Goal: Information Seeking & Learning: Check status

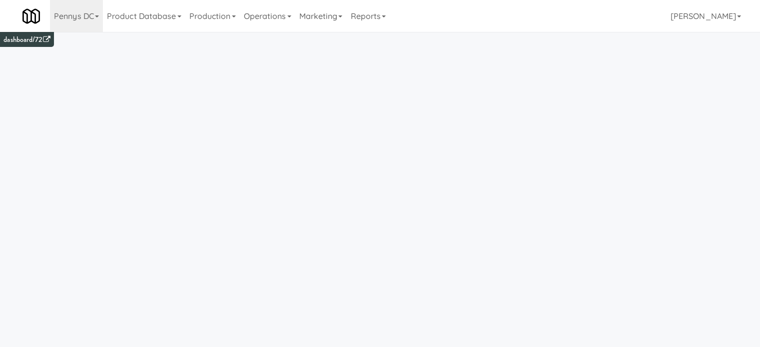
click at [96, 17] on icon at bounding box center [97, 16] width 4 height 2
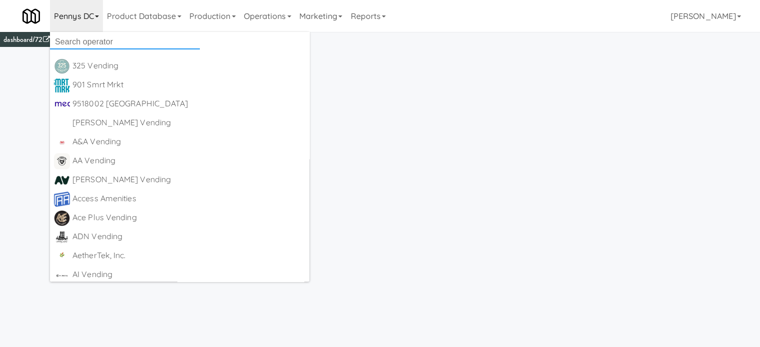
click at [99, 41] on input "text" at bounding box center [125, 41] width 150 height 15
paste input "H&H Vending"
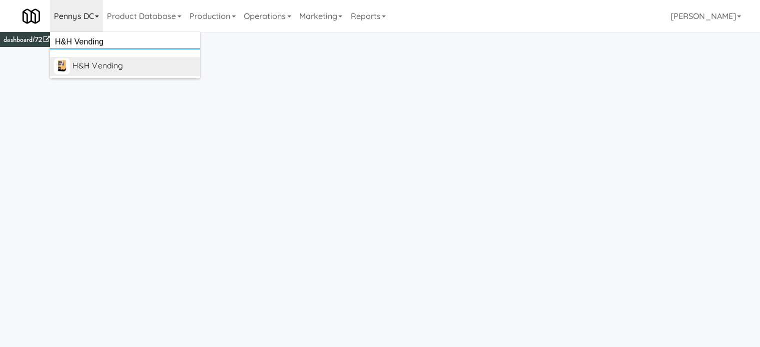
type input "H&H Vending"
click at [94, 67] on div "H&H Vending" at bounding box center [133, 65] width 123 height 15
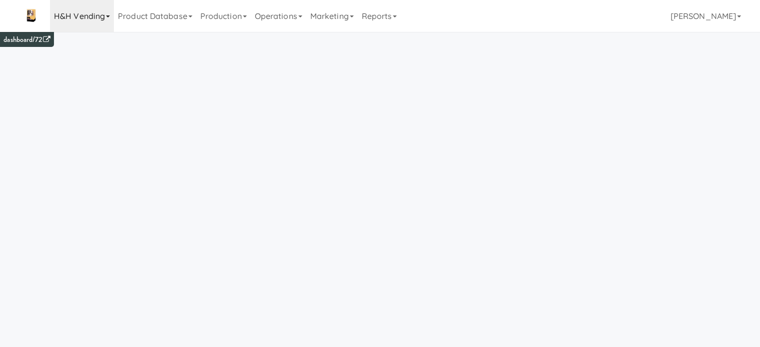
click at [103, 16] on link "H&H Vending" at bounding box center [82, 16] width 64 height 32
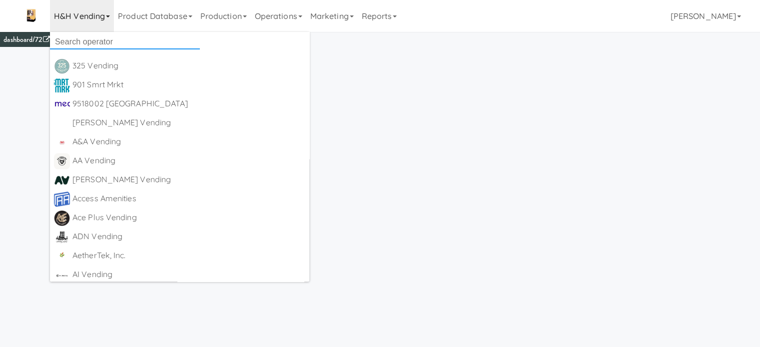
click at [96, 37] on input "text" at bounding box center [125, 41] width 150 height 15
paste input "H&H Vending"
type input "H&H Vending"
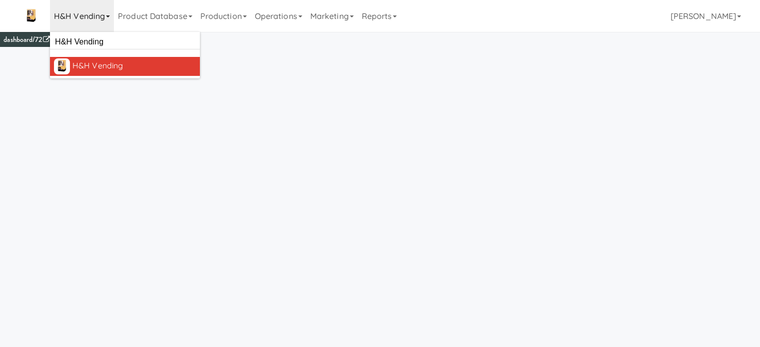
click at [95, 60] on div "H&H Vending" at bounding box center [133, 65] width 123 height 15
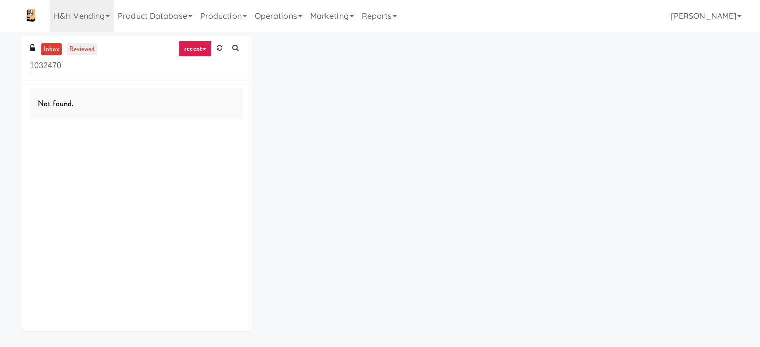
click at [90, 49] on link "reviewed" at bounding box center [82, 49] width 31 height 12
click at [75, 71] on input "1032470" at bounding box center [136, 66] width 213 height 18
paste input "H&H Vending"
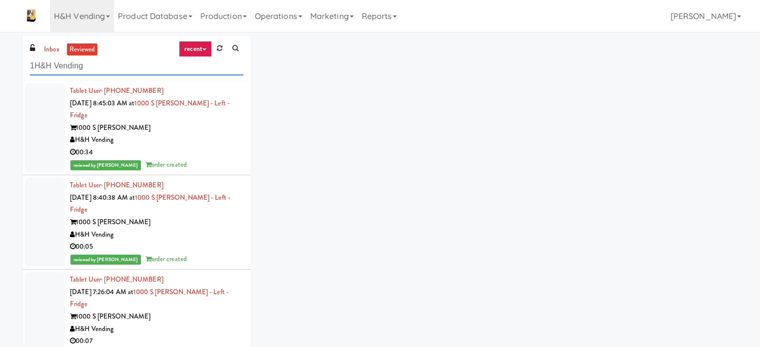
click at [36, 64] on input "1H&H Vending" at bounding box center [136, 66] width 213 height 18
type input "H&H Vending"
click at [132, 122] on div "1000 S Clark" at bounding box center [156, 128] width 173 height 12
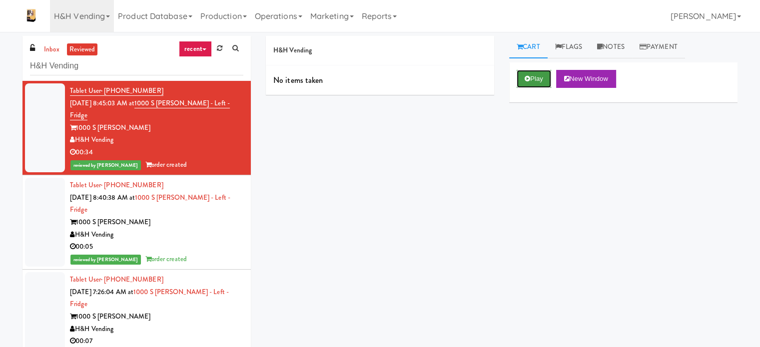
click at [533, 83] on button "Play" at bounding box center [534, 79] width 34 height 18
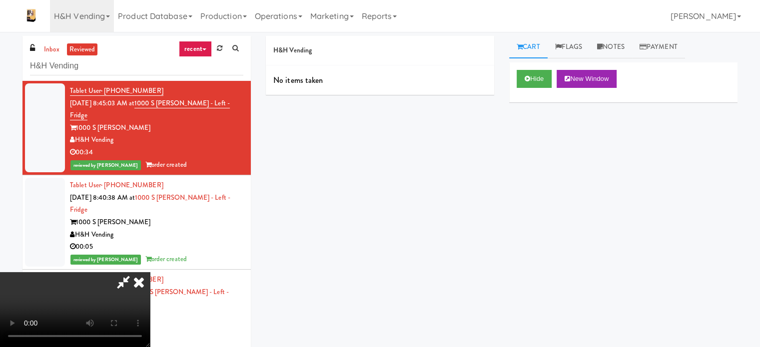
drag, startPoint x: 100, startPoint y: 279, endPoint x: 202, endPoint y: 253, distance: 105.2
click at [202, 253] on div "inbox reviewed recent all unclear take inventory issue suspicious failed recent…" at bounding box center [380, 212] width 730 height 352
click at [136, 282] on icon at bounding box center [139, 282] width 22 height 20
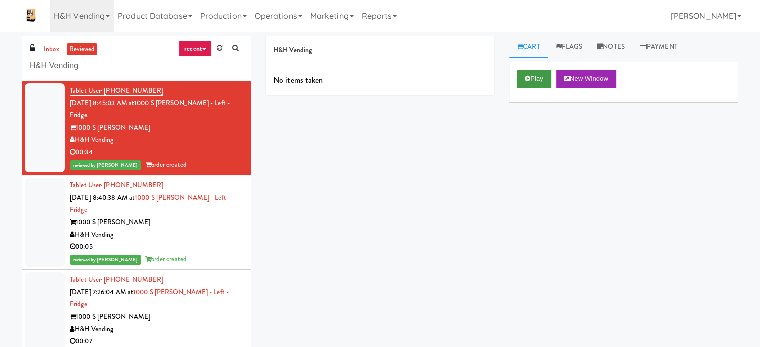
drag, startPoint x: 563, startPoint y: 135, endPoint x: 532, endPoint y: 77, distance: 65.8
click at [532, 77] on div "Play New Window Primary Flag Clear Flag if unable to determine what was taken o…" at bounding box center [623, 249] width 228 height 375
click at [532, 77] on button "Play" at bounding box center [534, 79] width 34 height 18
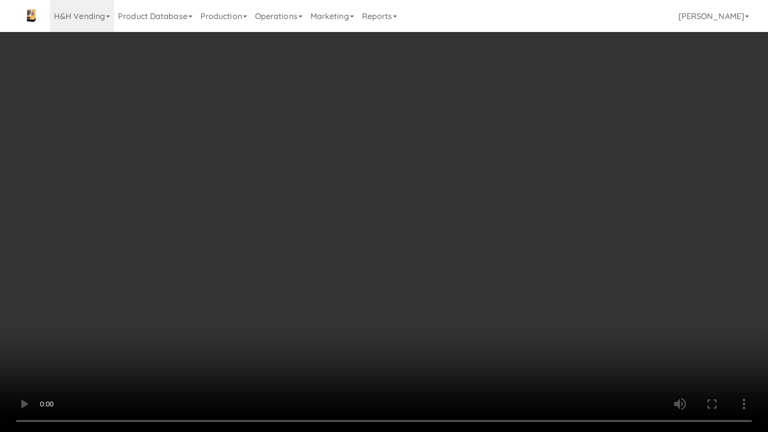
click at [121, 346] on video at bounding box center [384, 216] width 768 height 432
click at [274, 270] on video at bounding box center [384, 216] width 768 height 432
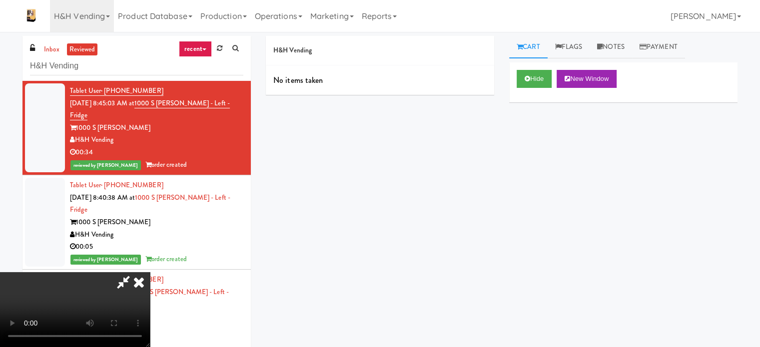
click at [135, 272] on icon at bounding box center [123, 282] width 23 height 20
click at [532, 49] on link "Cart" at bounding box center [528, 47] width 38 height 22
click at [162, 134] on div "H&H Vending" at bounding box center [156, 140] width 173 height 12
click at [150, 272] on icon at bounding box center [139, 282] width 22 height 20
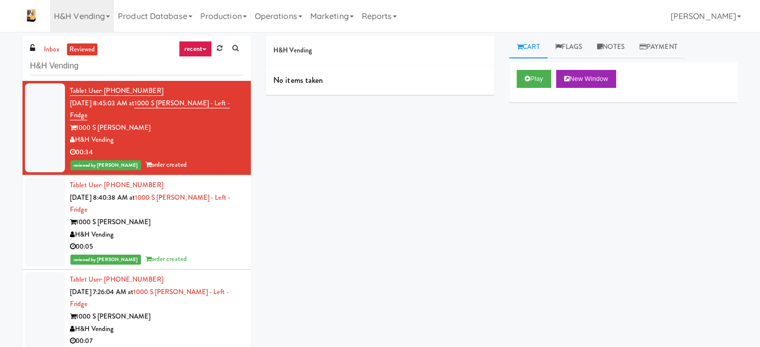
click at [175, 134] on div "H&H Vending" at bounding box center [156, 140] width 173 height 12
click at [162, 122] on div "1000 S Clark" at bounding box center [156, 128] width 173 height 12
click at [193, 229] on div "H&H Vending" at bounding box center [156, 235] width 173 height 12
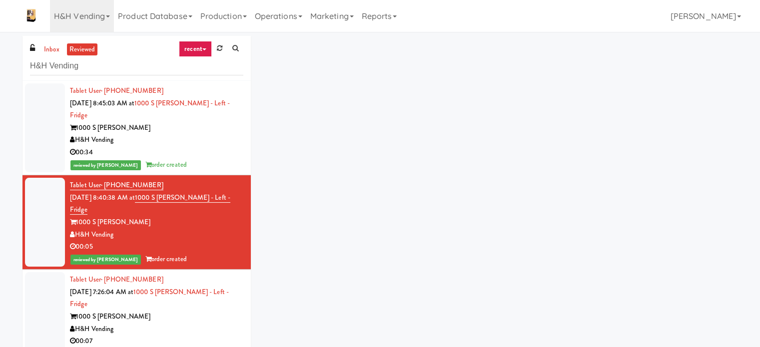
click at [430, 181] on div "inbox reviewed recent all unclear take inventory issue suspicious failed recent…" at bounding box center [380, 212] width 730 height 352
drag, startPoint x: 638, startPoint y: 0, endPoint x: 728, endPoint y: 65, distance: 111.0
click at [728, 65] on div "inbox reviewed recent all unclear take inventory issue suspicious failed recent…" at bounding box center [380, 212] width 730 height 352
click at [458, 148] on div "inbox reviewed recent all unclear take inventory issue suspicious failed recent…" at bounding box center [380, 212] width 730 height 352
click at [74, 136] on icon at bounding box center [72, 139] width 5 height 6
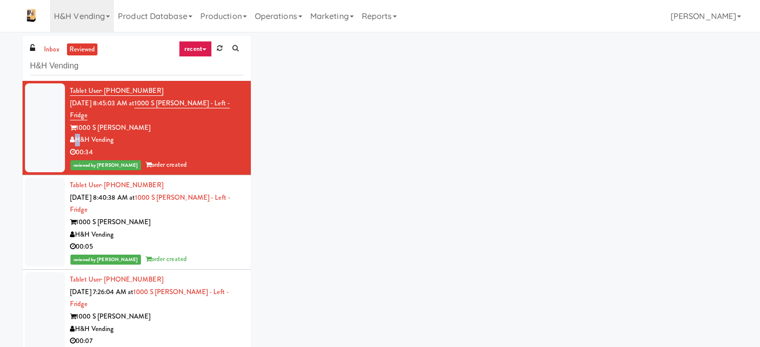
click at [74, 136] on icon at bounding box center [72, 139] width 5 height 6
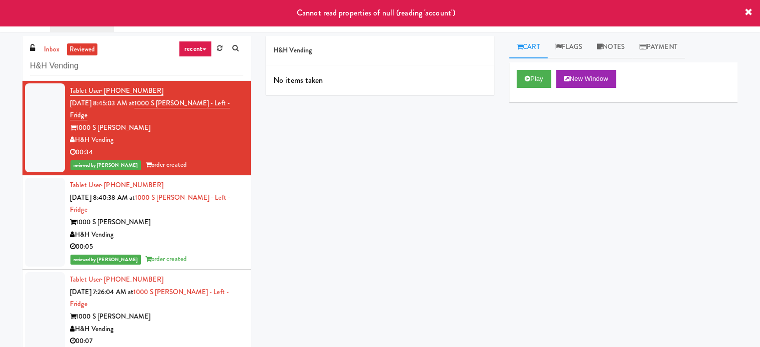
click at [399, 148] on div "H&H Vending No items taken Cart Flags Notes Payment Play New Window Primary Fla…" at bounding box center [501, 189] width 487 height 307
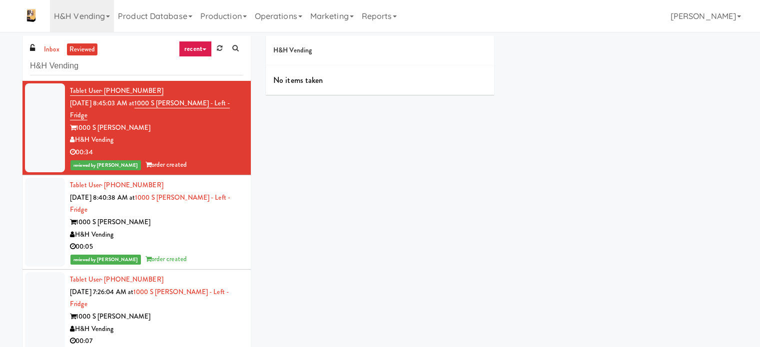
scroll to position [93, 0]
click at [125, 179] on div "Tablet User · (248) 818-9261 Sep 16, 2025 8:40:38 AM at 1000 S Clark - Left - F…" at bounding box center [156, 222] width 173 height 86
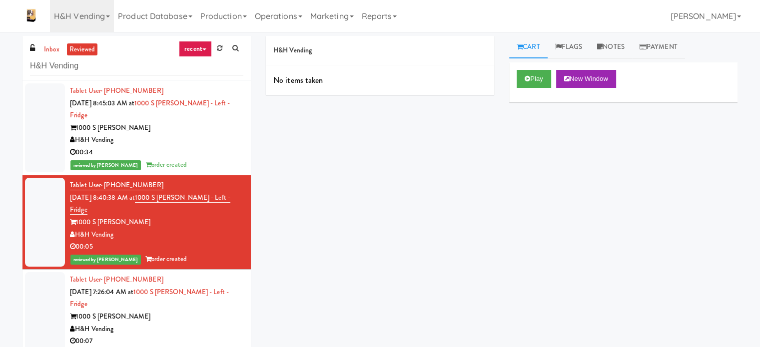
click at [144, 311] on div "1000 S Clark" at bounding box center [156, 317] width 173 height 12
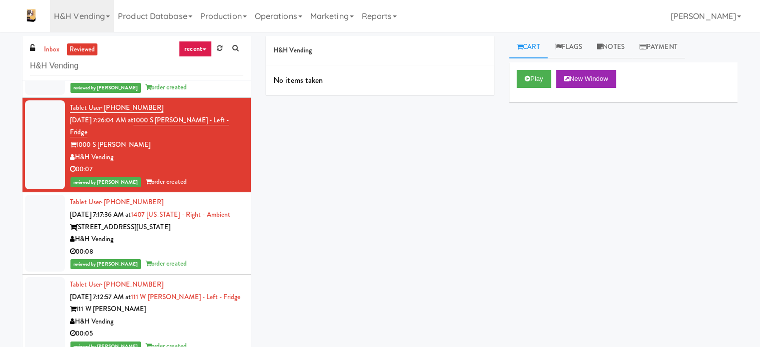
scroll to position [171, 0]
click at [142, 222] on div "1407 S Michigan Ave" at bounding box center [156, 228] width 173 height 12
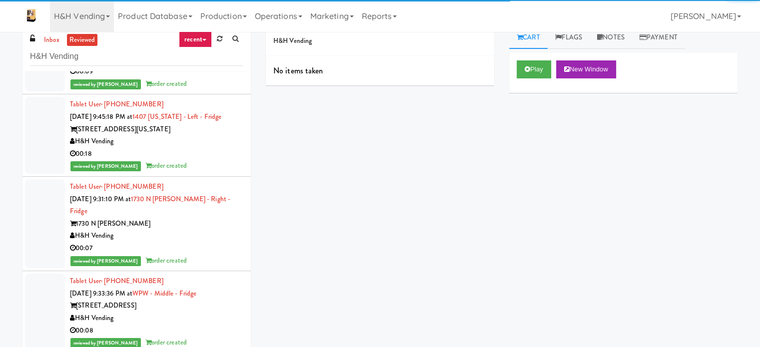
scroll to position [40, 0]
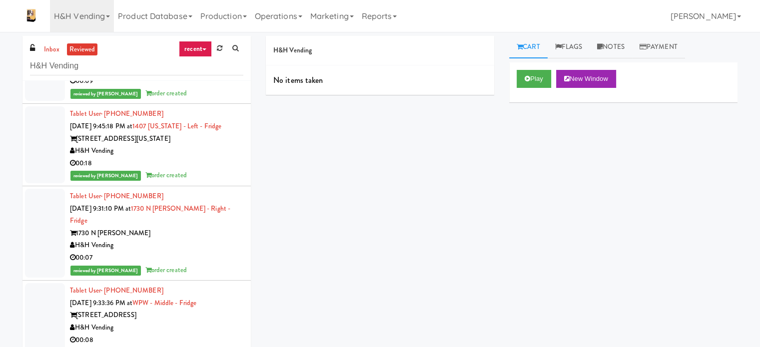
click at [104, 14] on link "H&H Vending" at bounding box center [82, 16] width 64 height 32
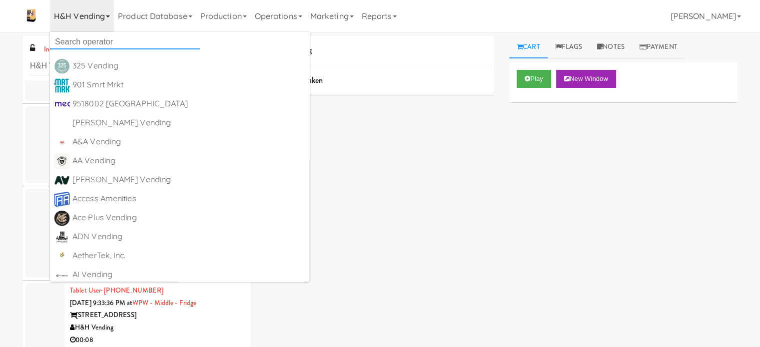
click at [93, 42] on input "text" at bounding box center [125, 41] width 150 height 15
paste input "Feed The Blue"
type input "Feed The Blue"
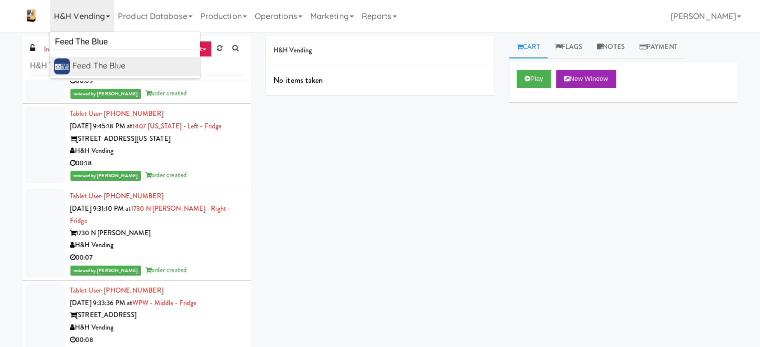
click at [135, 69] on div "Feed The Blue" at bounding box center [133, 65] width 123 height 15
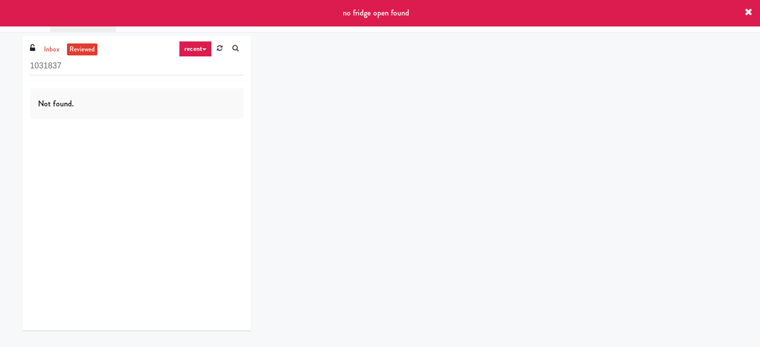
click at [135, 69] on input "1031837" at bounding box center [136, 66] width 213 height 18
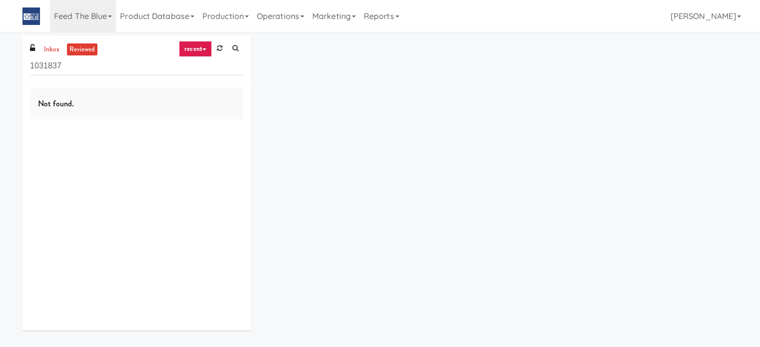
click at [135, 69] on input "1031837" at bounding box center [136, 66] width 213 height 18
type input "1"
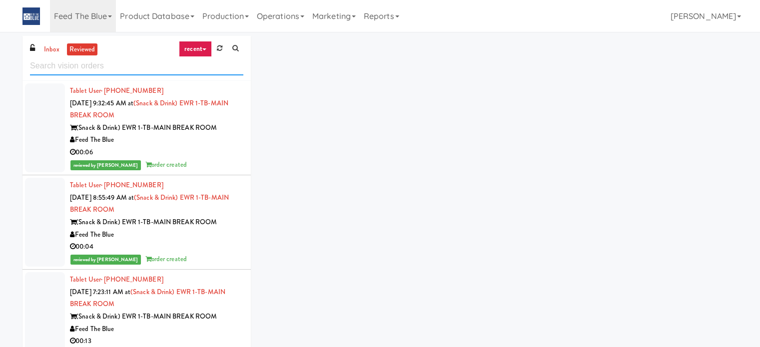
click at [130, 69] on input "text" at bounding box center [136, 66] width 213 height 18
paste input "Feed The Blue"
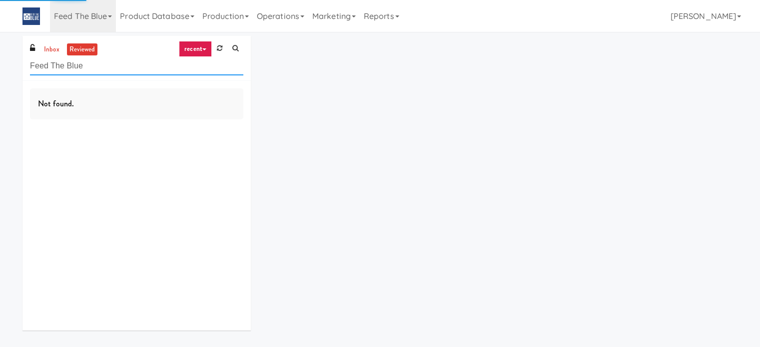
type input "Feed The Blue"
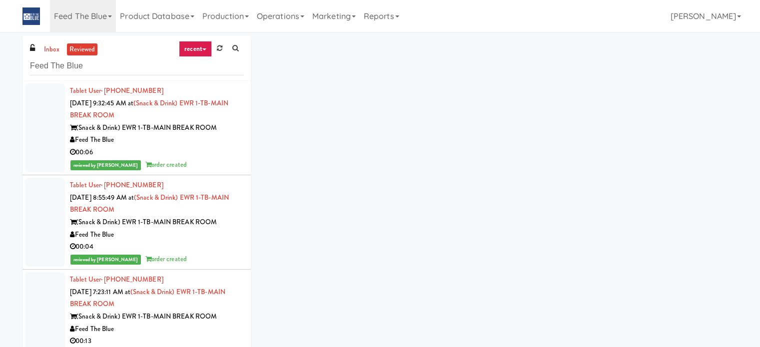
click at [156, 123] on div "(Snack & Drink) EWR 1-TB-MAIN BREAK ROOM" at bounding box center [156, 128] width 173 height 12
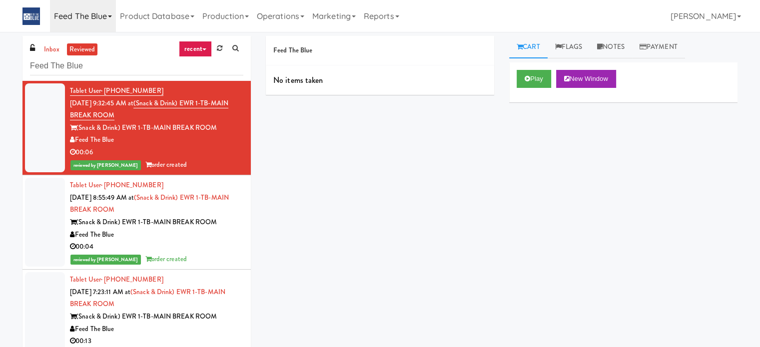
click at [112, 17] on link "Feed The Blue" at bounding box center [83, 16] width 66 height 32
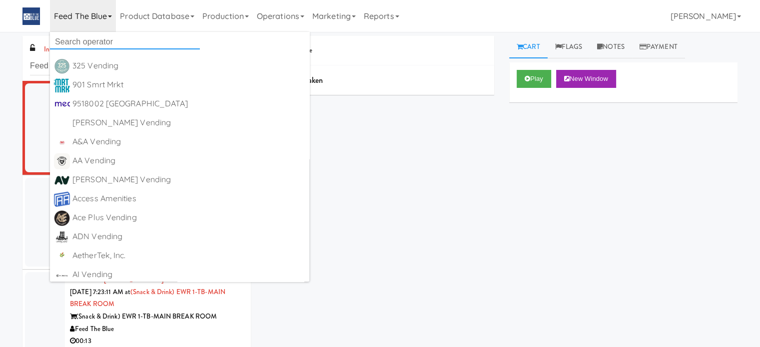
click at [69, 37] on input "text" at bounding box center [125, 41] width 150 height 15
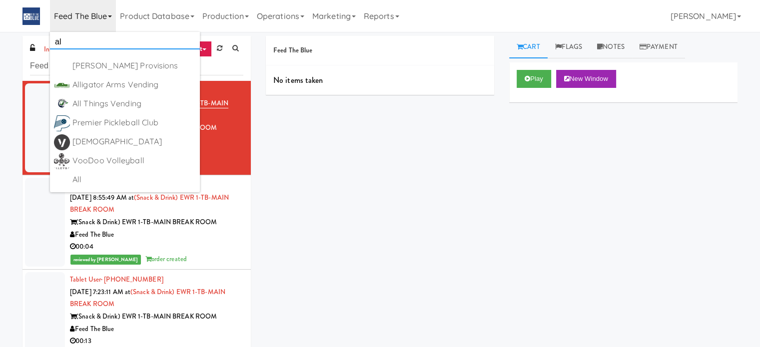
type input "a"
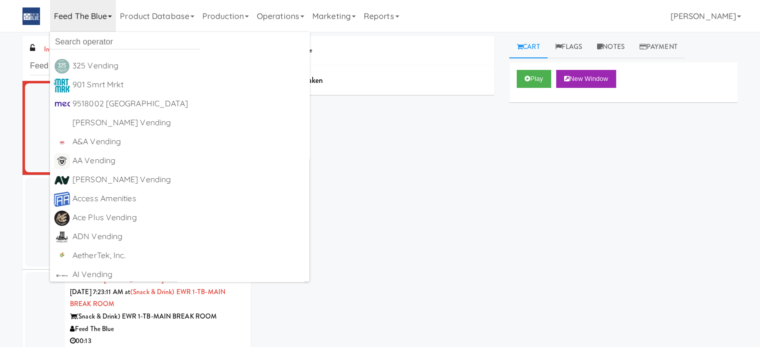
click at [203, 33] on ul "325 Vending https://classic.micromart.com/vision-orders/1032855?operator_id=503…" at bounding box center [179, 157] width 259 height 250
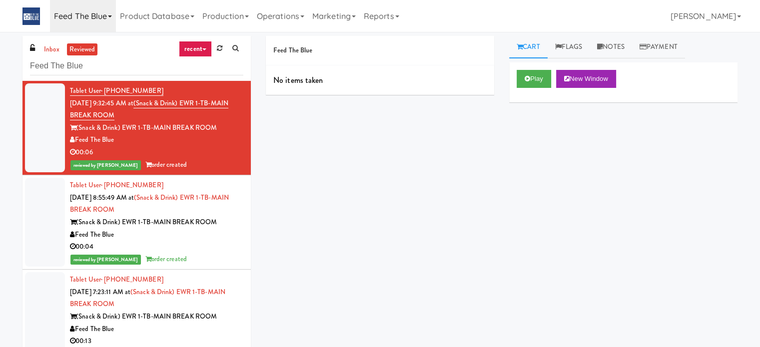
click at [110, 17] on icon at bounding box center [110, 16] width 4 height 2
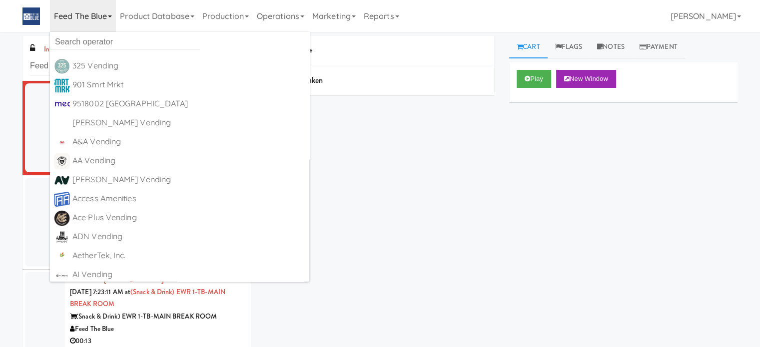
click at [437, 180] on div "Feed The Blue No items taken Cart Flags Notes Payment Play New Window Primary F…" at bounding box center [501, 189] width 487 height 307
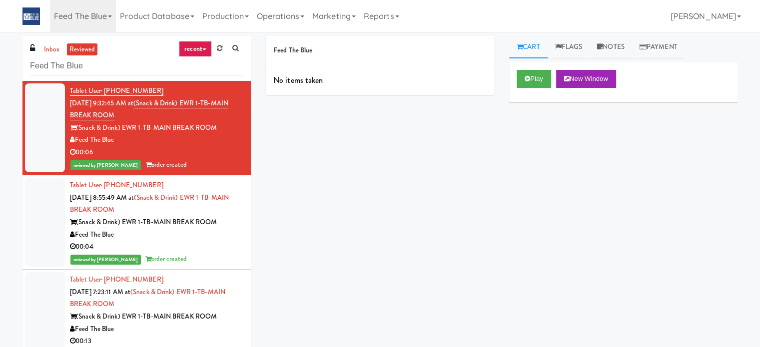
click at [187, 204] on div "Tablet User · (201) 400-0411 Sep 16, 2025 8:55:49 AM at (Snack & Drink) EWR 1-T…" at bounding box center [156, 222] width 173 height 86
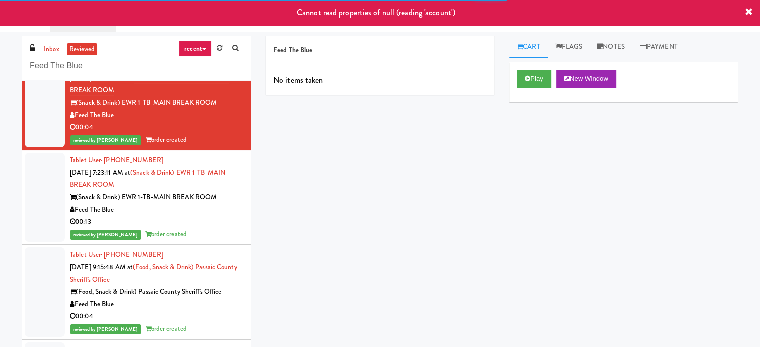
scroll to position [120, 0]
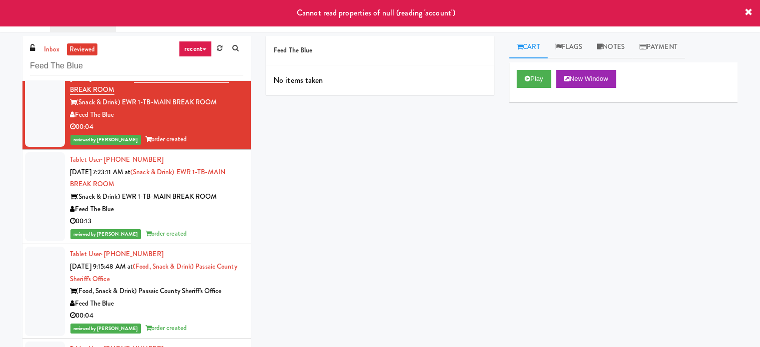
click at [177, 203] on div "Feed The Blue" at bounding box center [156, 209] width 173 height 12
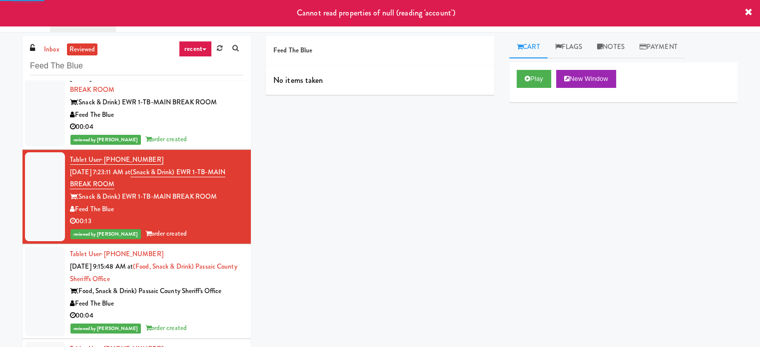
scroll to position [238, 0]
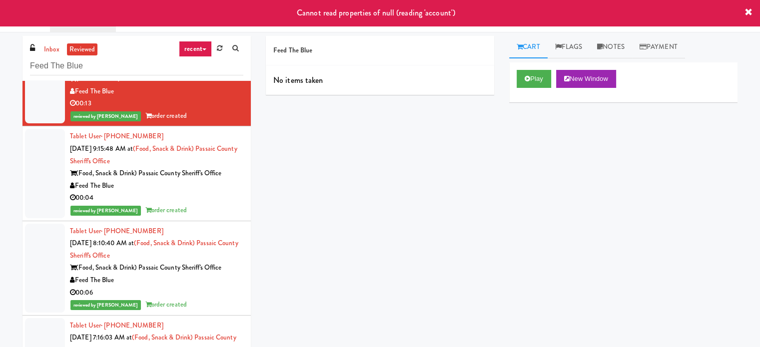
click at [167, 205] on div "reviewed by James A order created" at bounding box center [156, 210] width 173 height 12
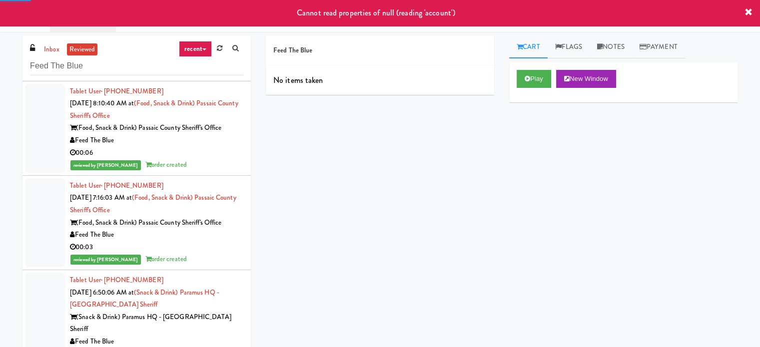
scroll to position [377, 0]
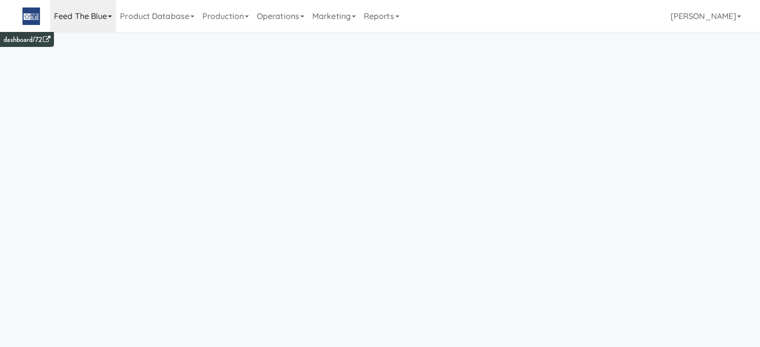
click at [110, 19] on link "Feed The Blue" at bounding box center [83, 16] width 66 height 32
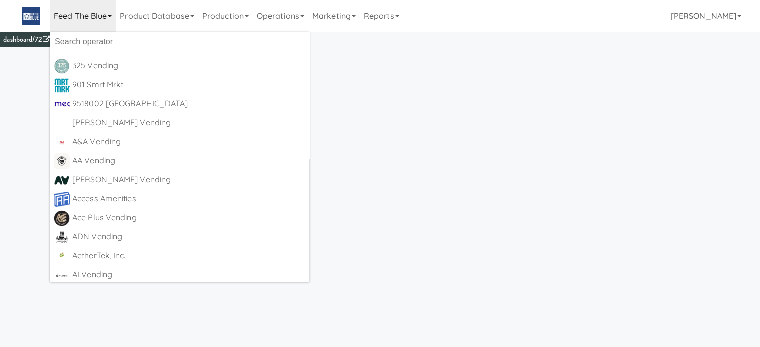
click at [110, 19] on link "Feed The Blue" at bounding box center [83, 16] width 66 height 32
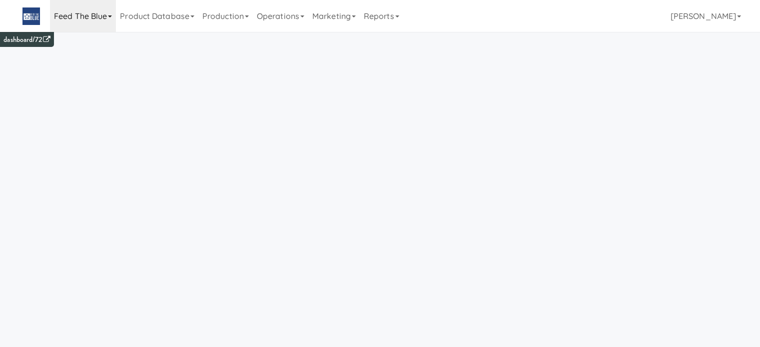
click at [112, 16] on icon at bounding box center [110, 16] width 4 height 2
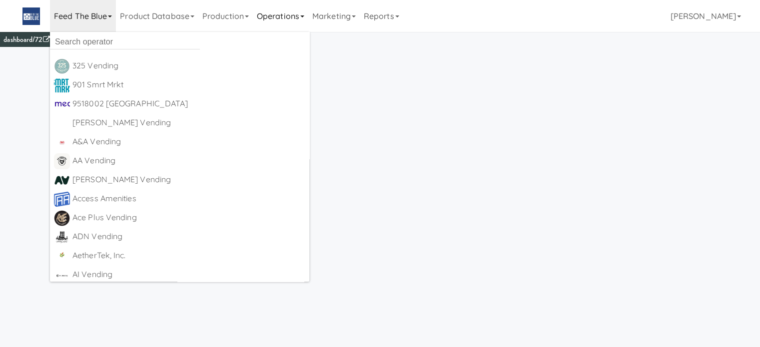
click at [304, 10] on link "Operations" at bounding box center [280, 16] width 55 height 32
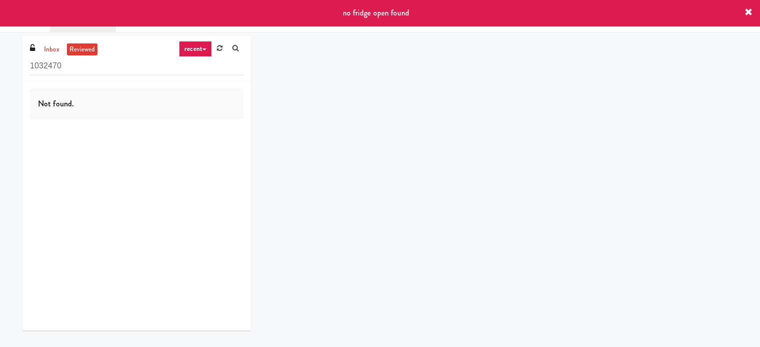
click at [97, 66] on input "1032470" at bounding box center [136, 66] width 213 height 18
type input "1"
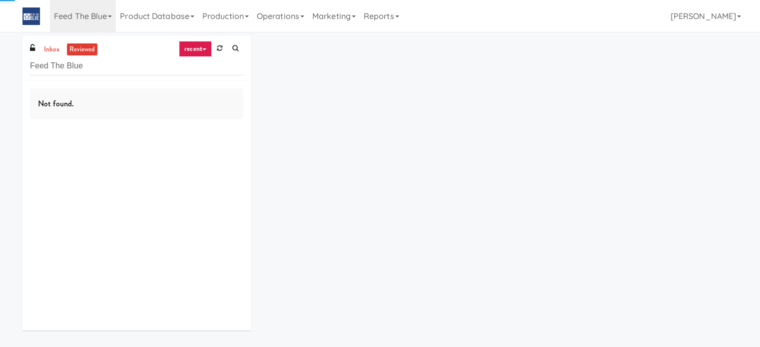
type input "Feed The Blue"
click at [30, 13] on img at bounding box center [30, 15] width 17 height 17
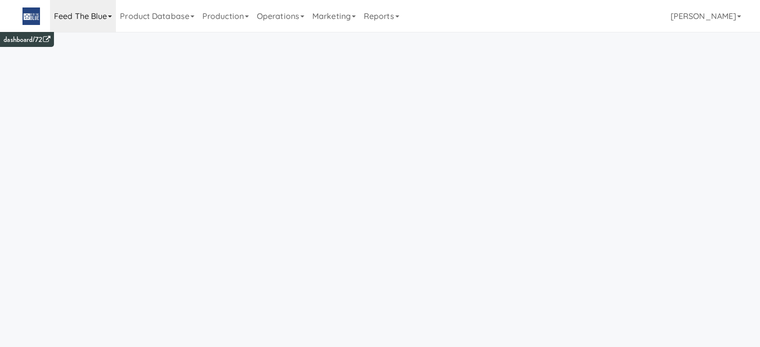
click at [112, 16] on icon at bounding box center [110, 16] width 4 height 2
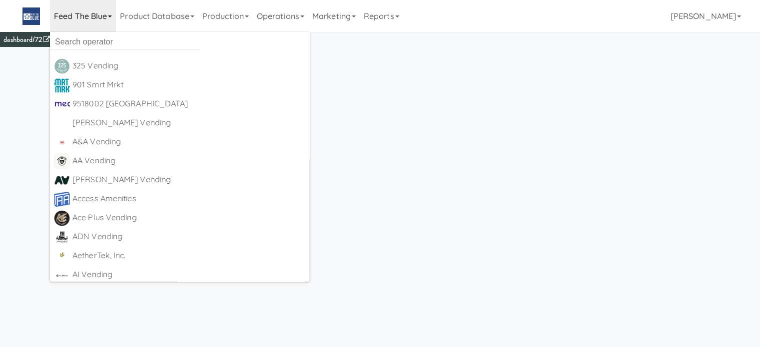
click at [112, 16] on icon at bounding box center [110, 16] width 4 height 2
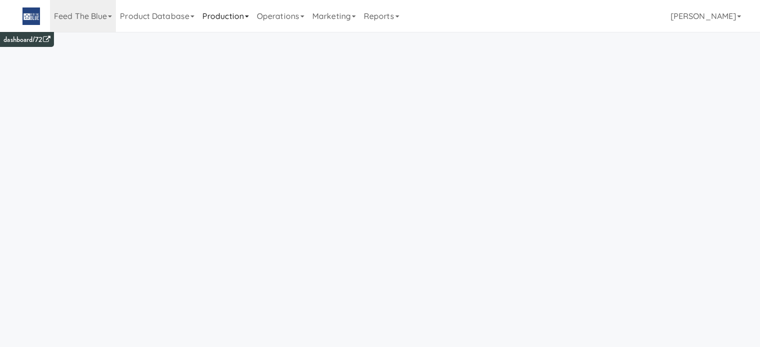
click at [253, 15] on link "Production" at bounding box center [225, 16] width 54 height 32
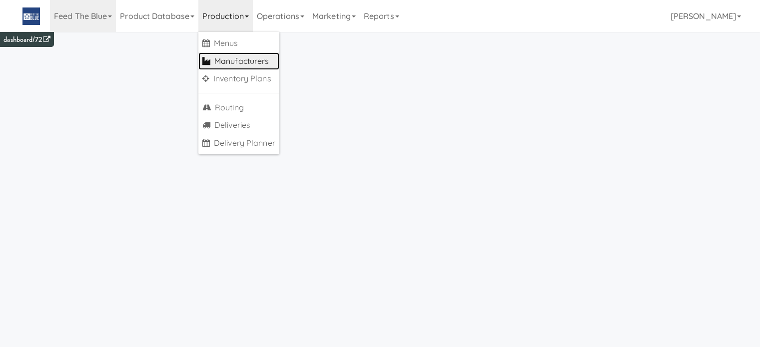
click at [252, 54] on link "Manufacturers" at bounding box center [238, 61] width 81 height 18
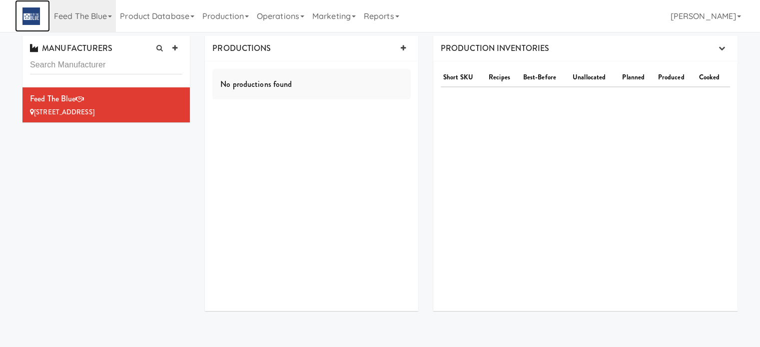
click at [24, 20] on img at bounding box center [30, 15] width 17 height 17
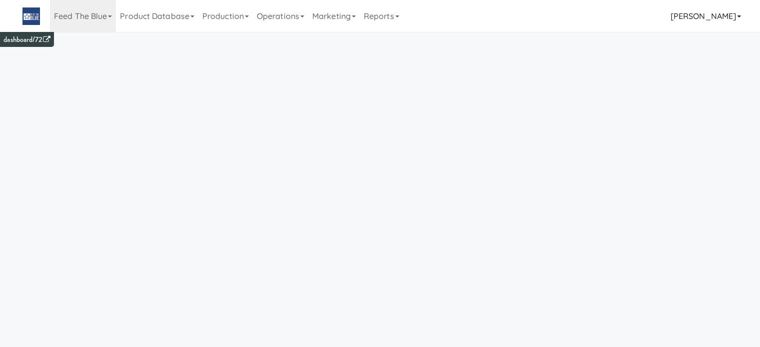
click at [706, 23] on link "[PERSON_NAME]" at bounding box center [706, 16] width 78 height 32
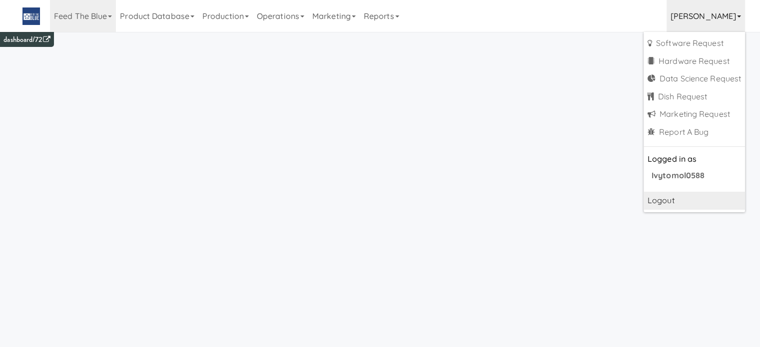
click at [666, 203] on link "Logout" at bounding box center [694, 201] width 101 height 18
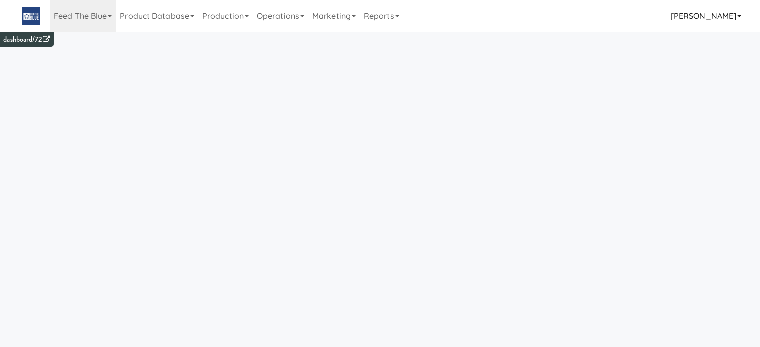
click at [732, 16] on link "[PERSON_NAME]" at bounding box center [706, 16] width 78 height 32
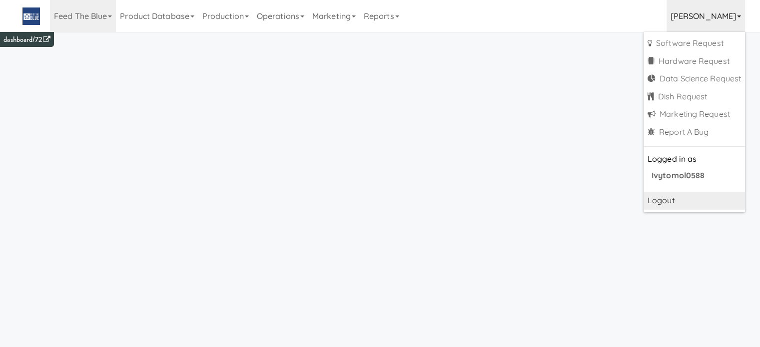
click at [656, 194] on link "Logout" at bounding box center [694, 201] width 101 height 18
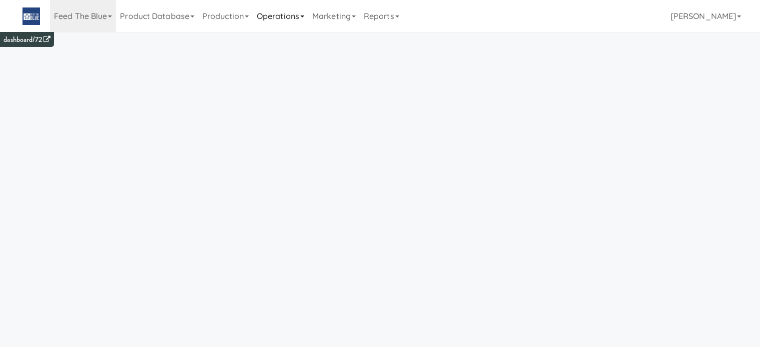
click at [308, 18] on link "Operations" at bounding box center [280, 16] width 55 height 32
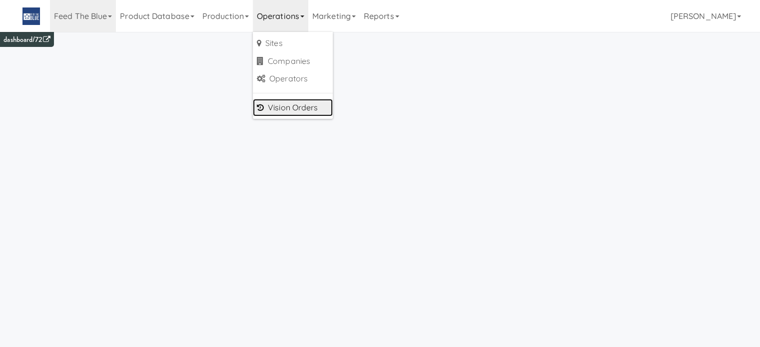
click at [300, 103] on link "Vision Orders" at bounding box center [293, 108] width 80 height 18
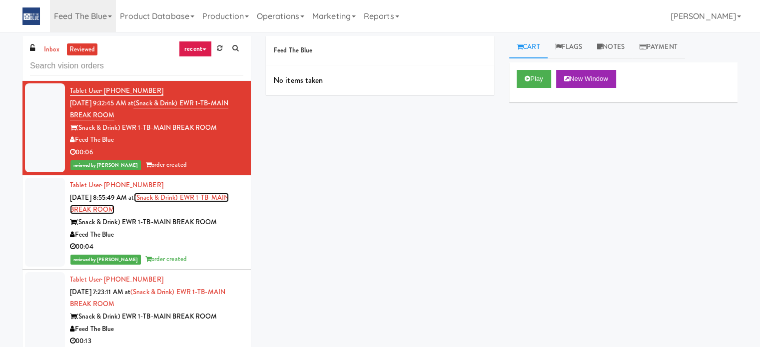
click at [104, 209] on link "(Snack & Drink) EWR 1-TB-MAIN BREAK ROOM" at bounding box center [149, 204] width 159 height 22
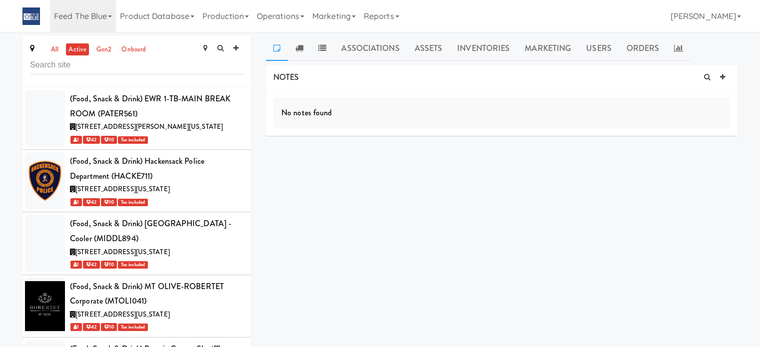
click at [293, 212] on div "NOTES No notes found DELIVERIES Delivery Date Delivered At Delivered By Driver …" at bounding box center [502, 190] width 472 height 250
click at [58, 48] on link "all" at bounding box center [54, 49] width 12 height 12
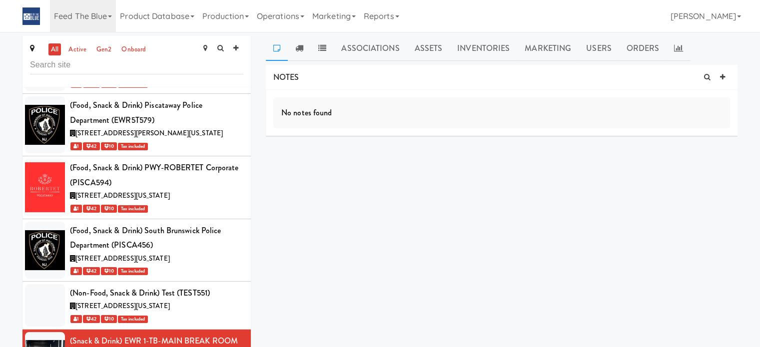
scroll to position [727, 0]
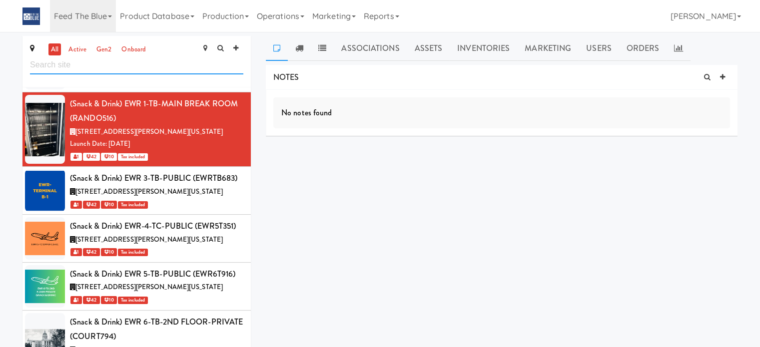
click at [80, 68] on input "text" at bounding box center [136, 65] width 213 height 18
click at [308, 21] on link "Operations" at bounding box center [280, 16] width 55 height 32
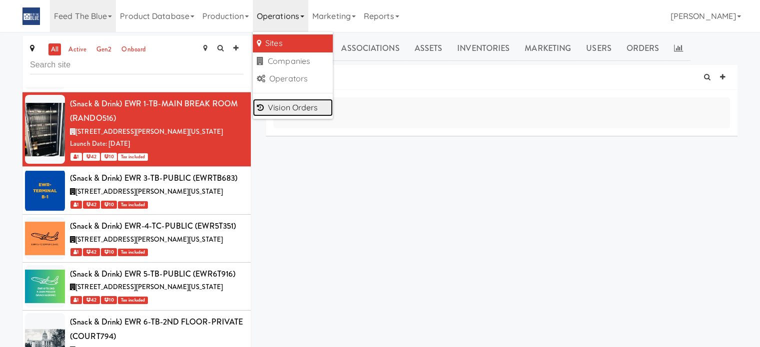
click at [288, 108] on link "Vision Orders" at bounding box center [293, 108] width 80 height 18
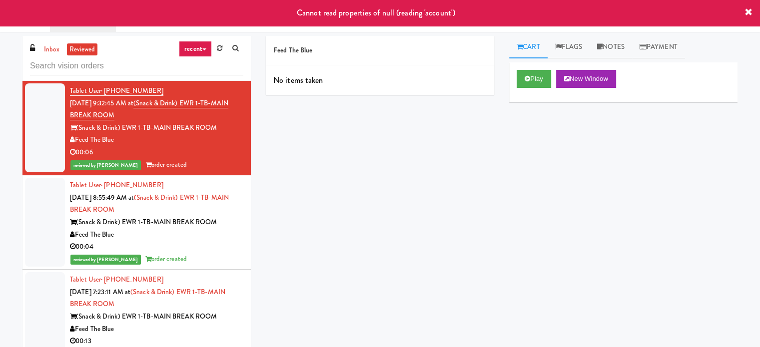
click at [188, 247] on div "00:04" at bounding box center [156, 247] width 173 height 12
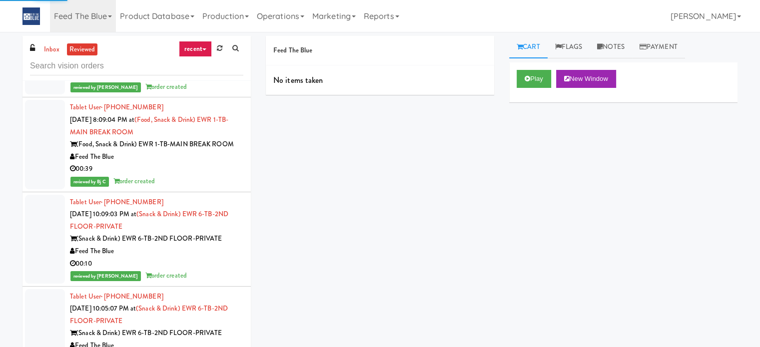
scroll to position [40, 0]
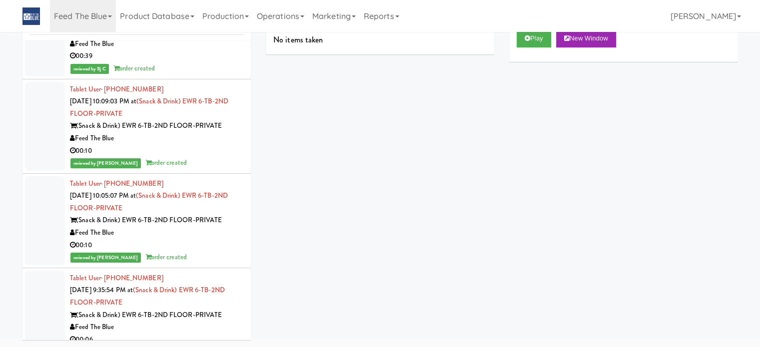
click at [126, 239] on div "Feed The Blue" at bounding box center [156, 233] width 173 height 12
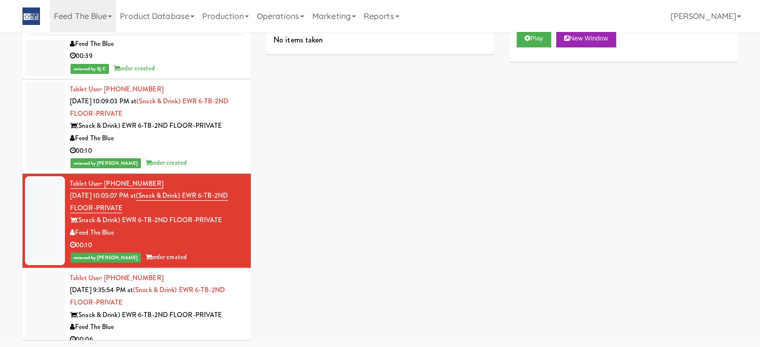
click at [746, 11] on div "Toggle navigation Feed The Blue 325 Vending [URL][DOMAIN_NAME] 901 Smrt Mrkt [U…" at bounding box center [380, 16] width 760 height 32
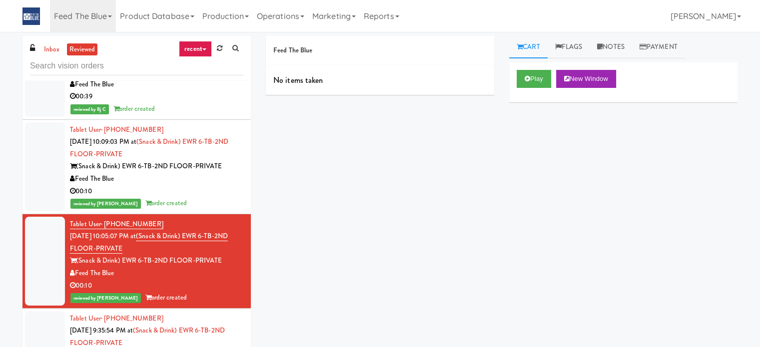
click at [305, 264] on div "Feed The Blue No items taken Cart Flags Notes Payment Play New Window Primary F…" at bounding box center [501, 189] width 487 height 307
click at [204, 47] on link "recent" at bounding box center [195, 49] width 33 height 16
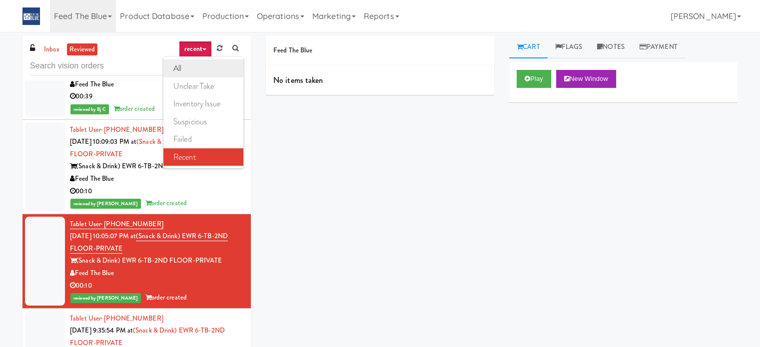
click at [189, 69] on link "all" at bounding box center [203, 68] width 80 height 18
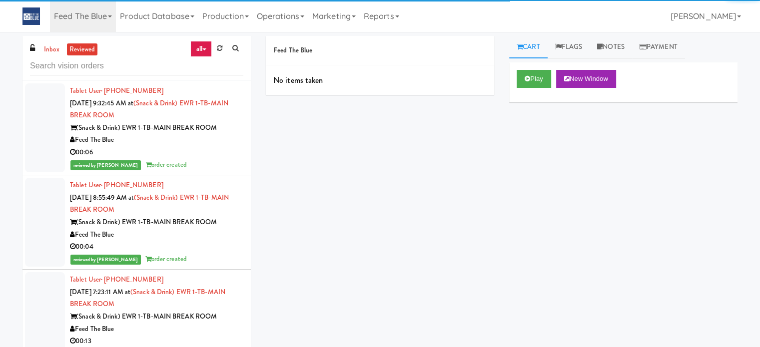
scroll to position [3506, 0]
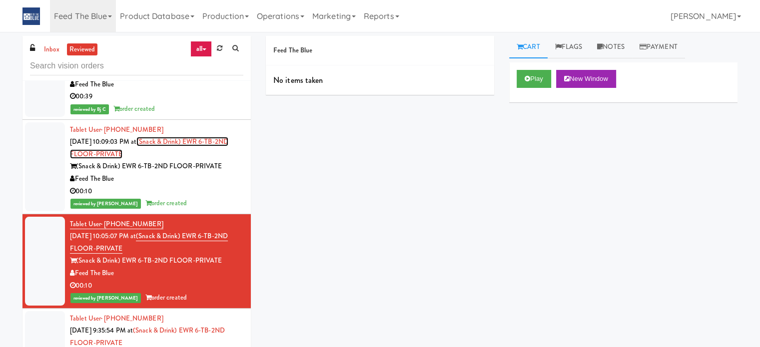
click at [117, 159] on link "(Snack & Drink) EWR 6-TB-2ND FLOOR-PRIVATE" at bounding box center [149, 148] width 158 height 22
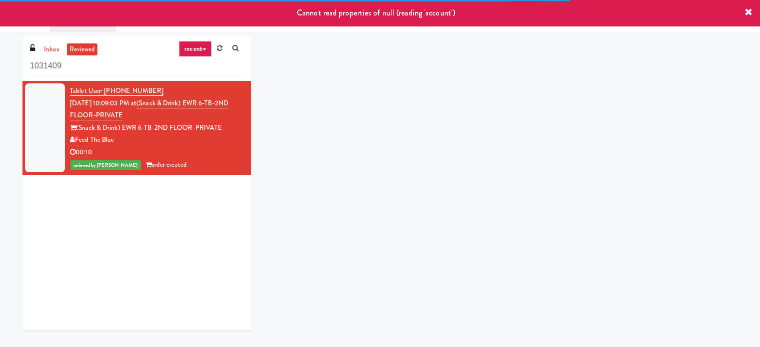
scroll to position [32, 0]
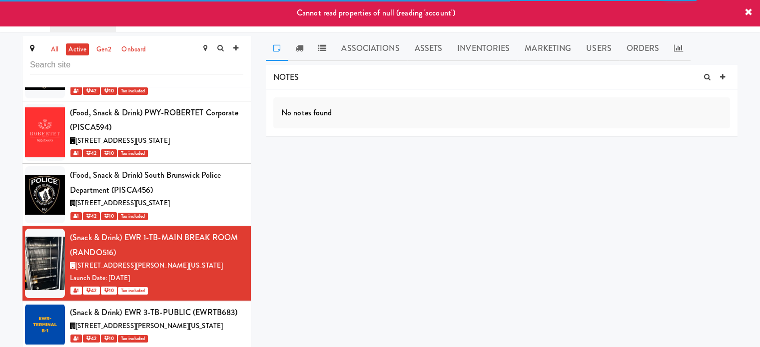
scroll to position [426, 0]
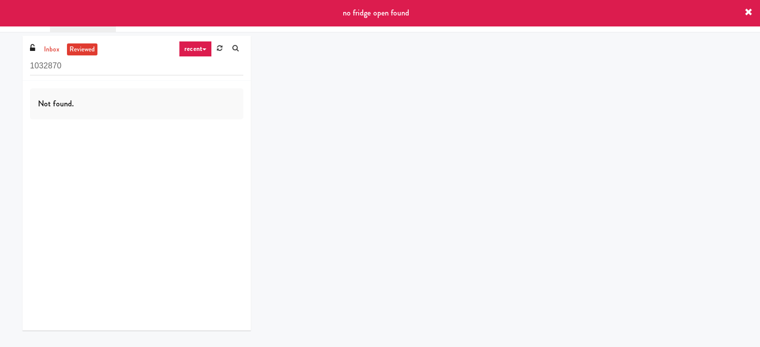
click at [370, 186] on div "inbox reviewed recent all unclear take inventory issue suspicious failed recent…" at bounding box center [380, 187] width 730 height 302
click at [753, 13] on div "no fridge open found" at bounding box center [380, 13] width 760 height 26
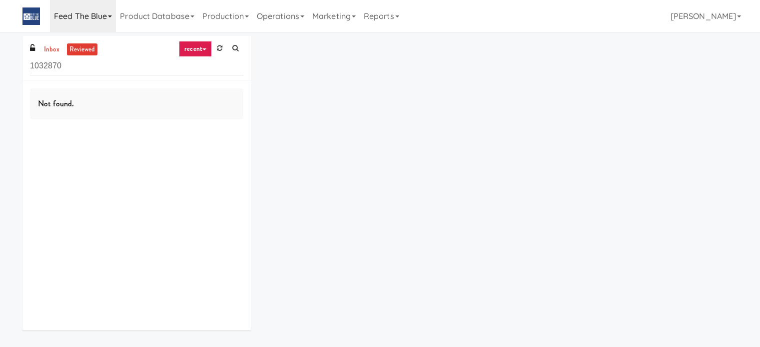
click at [111, 14] on link "Feed The Blue" at bounding box center [83, 16] width 66 height 32
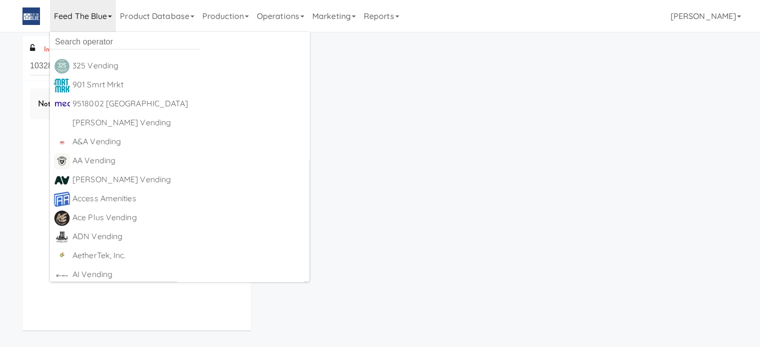
click at [377, 158] on div "inbox reviewed recent all unclear take inventory issue suspicious failed recent…" at bounding box center [380, 187] width 730 height 302
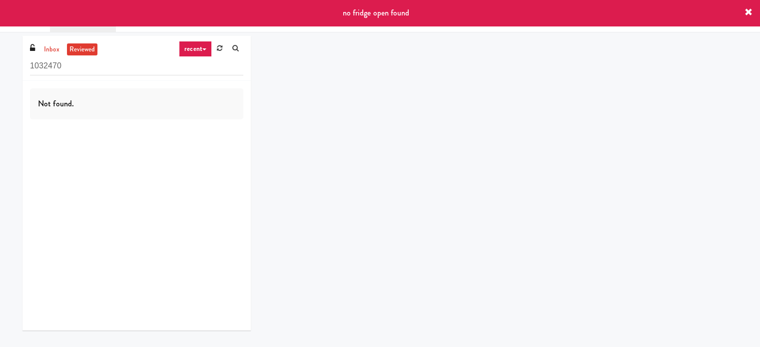
click at [748, 15] on icon at bounding box center [749, 12] width 8 height 8
